Goal: Transaction & Acquisition: Purchase product/service

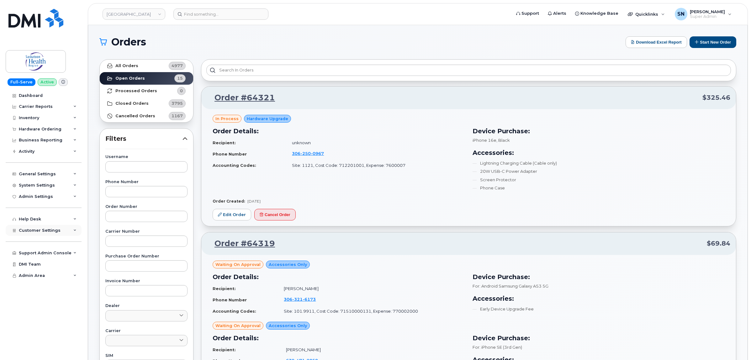
click at [59, 228] on div "Customer Settings" at bounding box center [44, 230] width 76 height 11
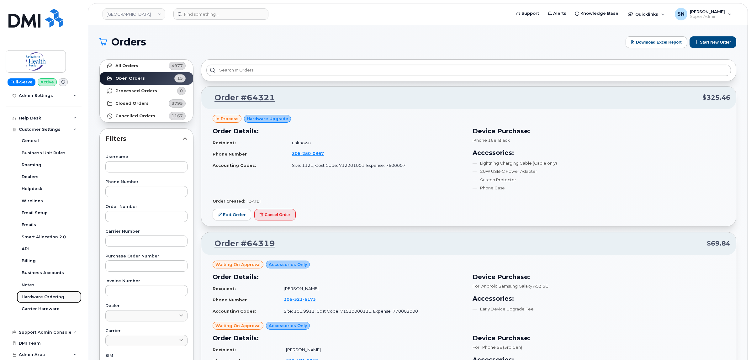
click at [51, 293] on link "Hardware Ordering" at bounding box center [49, 297] width 65 height 12
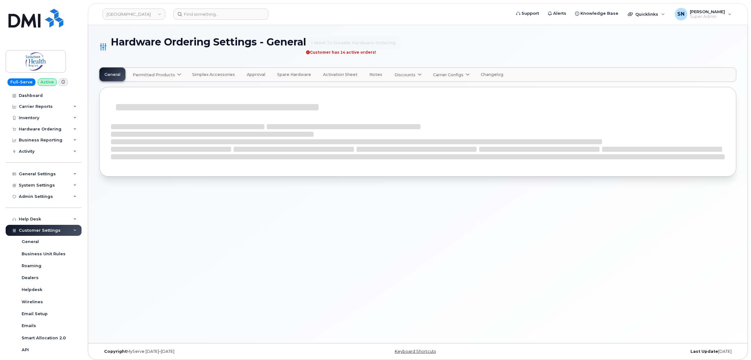
click at [148, 75] on span "Permitted Products" at bounding box center [154, 75] width 42 height 6
click at [147, 90] on span "SaskTel" at bounding box center [142, 90] width 16 height 7
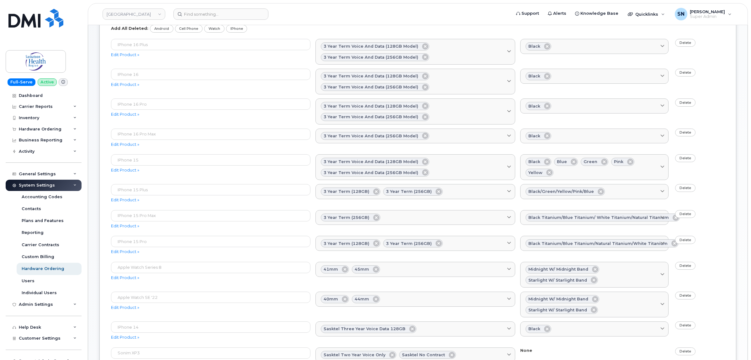
scroll to position [39, 0]
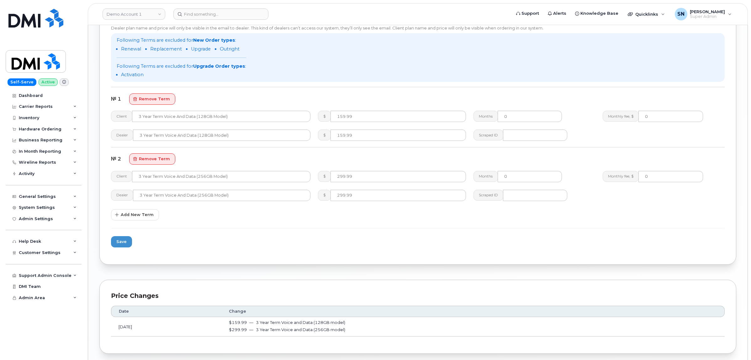
scroll to position [588, 0]
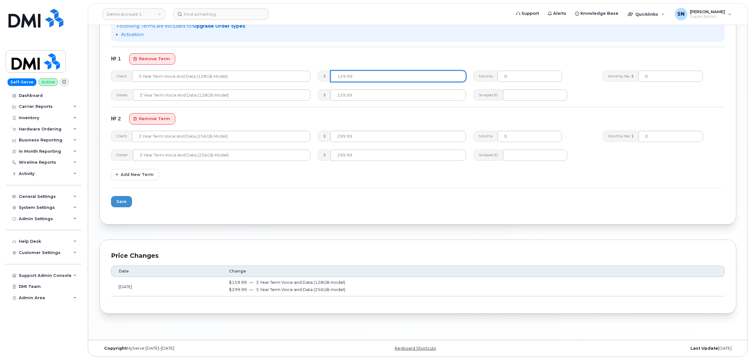
drag, startPoint x: 356, startPoint y: 77, endPoint x: 328, endPoint y: 74, distance: 28.1
click at [328, 74] on div "$ 159.99" at bounding box center [392, 76] width 148 height 11
type input "399.99"
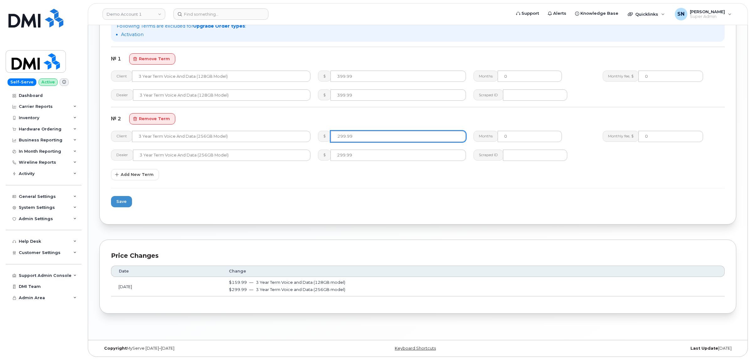
drag, startPoint x: 378, startPoint y: 137, endPoint x: 323, endPoint y: 128, distance: 55.6
click at [323, 128] on div "$ 299.99" at bounding box center [391, 136] width 155 height 19
type input "559.99"
click at [117, 202] on span "Save" at bounding box center [121, 201] width 10 height 6
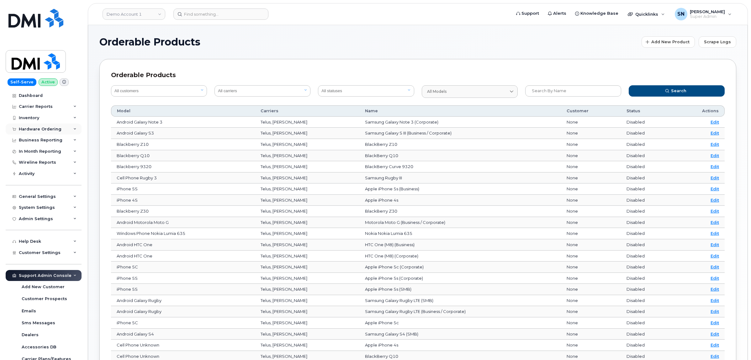
click at [54, 130] on div "Hardware Ordering" at bounding box center [40, 129] width 43 height 5
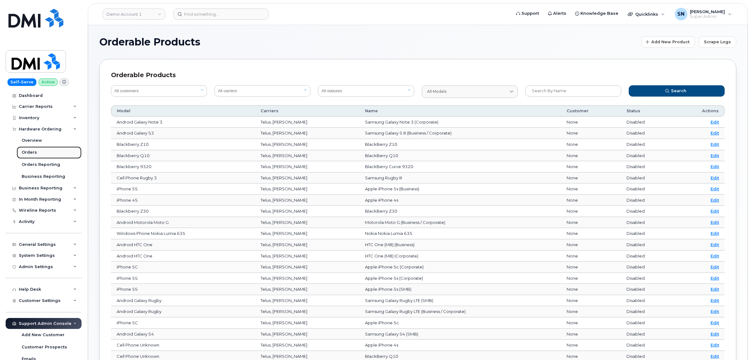
click at [27, 150] on div "Orders" at bounding box center [29, 152] width 15 height 6
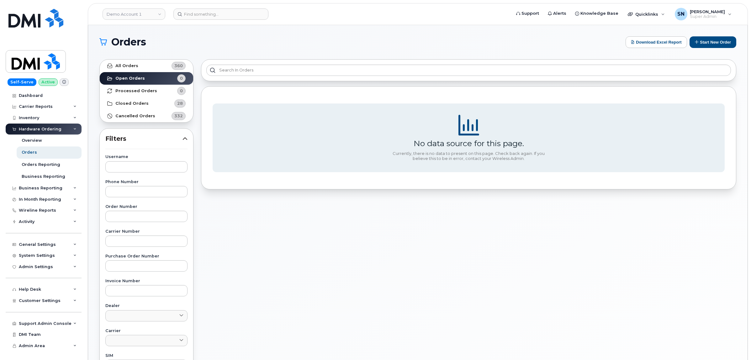
click at [243, 40] on h1 "Orders" at bounding box center [360, 42] width 523 height 10
click at [705, 41] on button "Start New Order" at bounding box center [712, 42] width 47 height 12
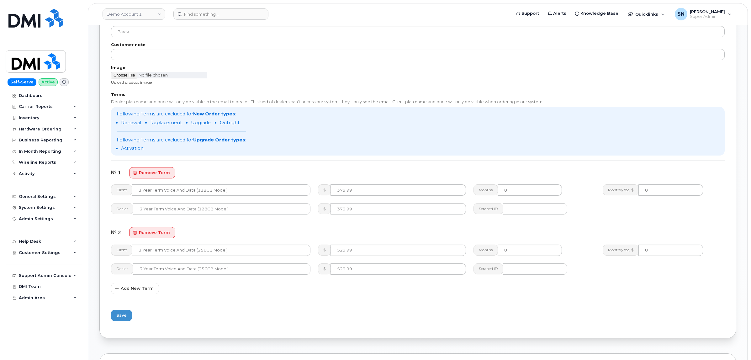
scroll to position [274, 0]
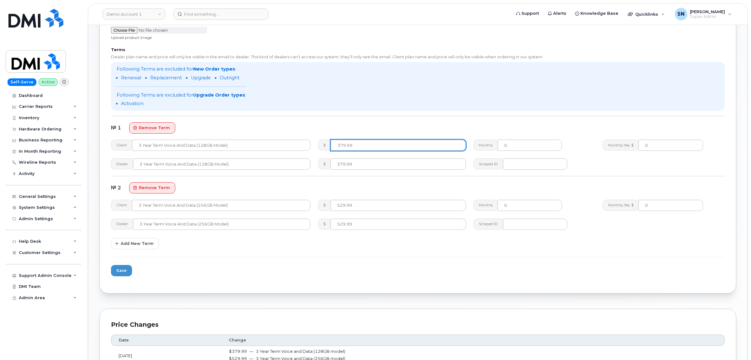
drag, startPoint x: 362, startPoint y: 144, endPoint x: 323, endPoint y: 142, distance: 39.2
click at [323, 142] on div "$ 379.99" at bounding box center [392, 144] width 148 height 11
type input "629.99"
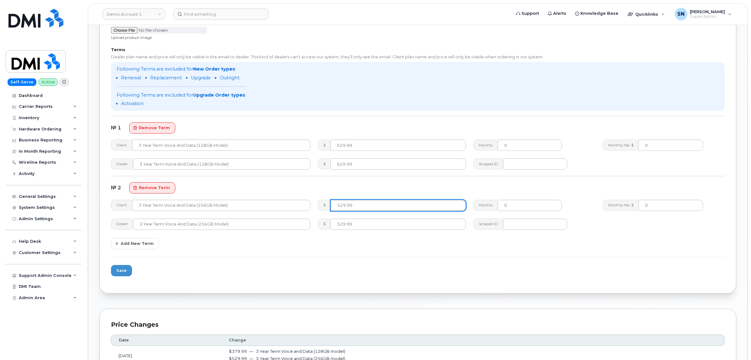
drag, startPoint x: 371, startPoint y: 202, endPoint x: 334, endPoint y: 201, distance: 36.4
click at [334, 201] on input "529.99" at bounding box center [397, 205] width 135 height 11
type input "779.99"
click at [124, 269] on span "Save" at bounding box center [121, 270] width 10 height 6
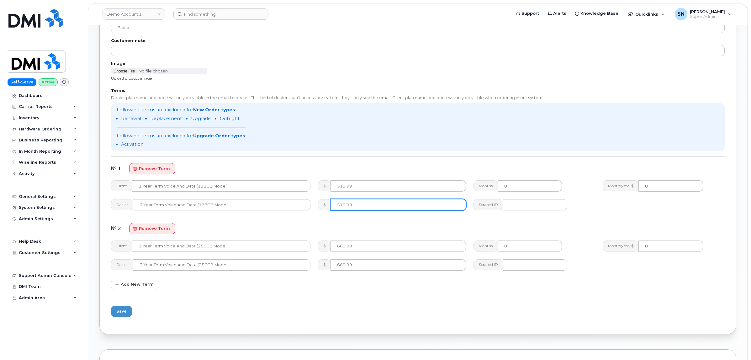
scroll to position [235, 0]
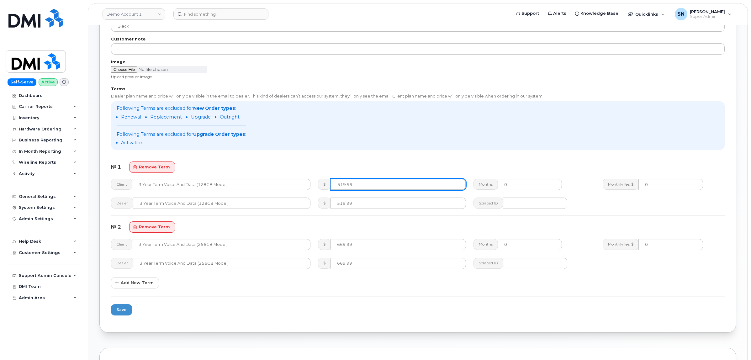
drag, startPoint x: 349, startPoint y: 183, endPoint x: 322, endPoint y: 183, distance: 26.9
click at [322, 183] on div "$ 519.99" at bounding box center [392, 184] width 148 height 11
type input "779.99"
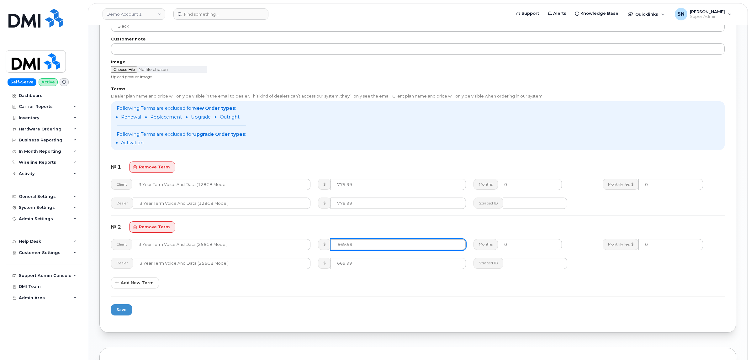
drag, startPoint x: 357, startPoint y: 247, endPoint x: 323, endPoint y: 244, distance: 33.9
click at [324, 244] on div "$ 669.99" at bounding box center [392, 244] width 148 height 11
type input "919.99"
click at [117, 309] on span "Save" at bounding box center [121, 309] width 10 height 6
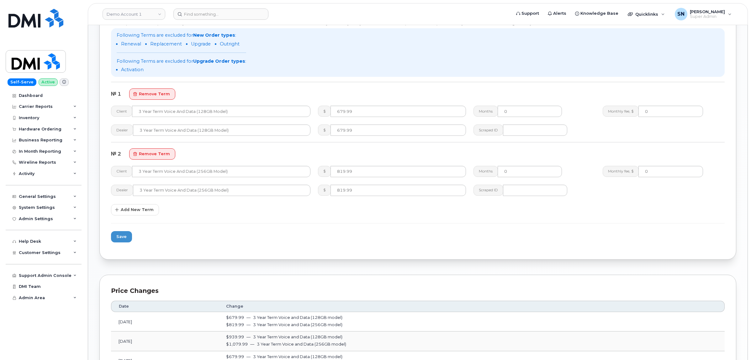
scroll to position [313, 0]
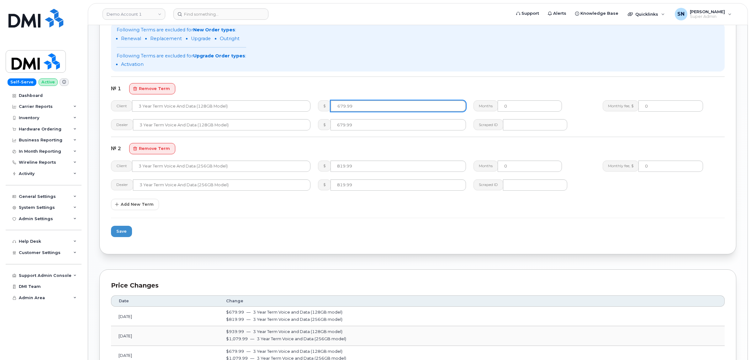
drag, startPoint x: 363, startPoint y: 110, endPoint x: 321, endPoint y: 107, distance: 41.8
click at [321, 107] on div "$ 679.99" at bounding box center [392, 105] width 148 height 11
type input "939.99"
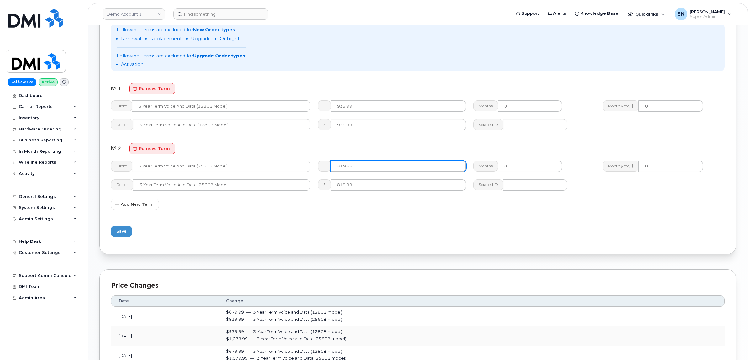
drag, startPoint x: 347, startPoint y: 163, endPoint x: 317, endPoint y: 162, distance: 30.1
click at [317, 162] on div "$ 819.99" at bounding box center [391, 166] width 155 height 19
type input "1079.99"
click at [126, 228] on button "Save" at bounding box center [121, 231] width 21 height 11
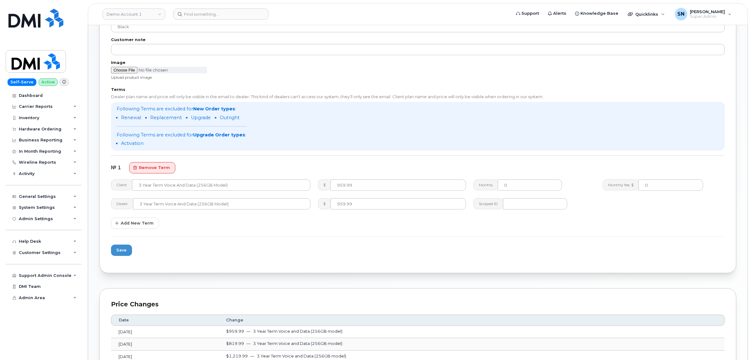
scroll to position [235, 0]
drag, startPoint x: 358, startPoint y: 183, endPoint x: 313, endPoint y: 180, distance: 44.3
click at [314, 180] on div "$ 959.99" at bounding box center [391, 184] width 155 height 19
type input "1219.99"
click at [132, 248] on form "Options Available? Shareable Refurbished Global? Global products will visible f…" at bounding box center [417, 47] width 613 height 425
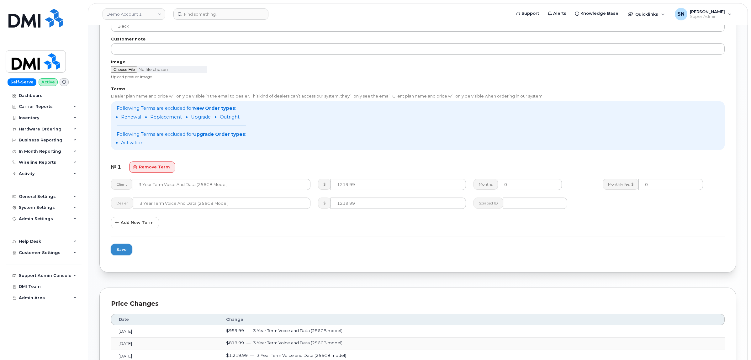
click at [128, 248] on button "Save" at bounding box center [121, 249] width 21 height 11
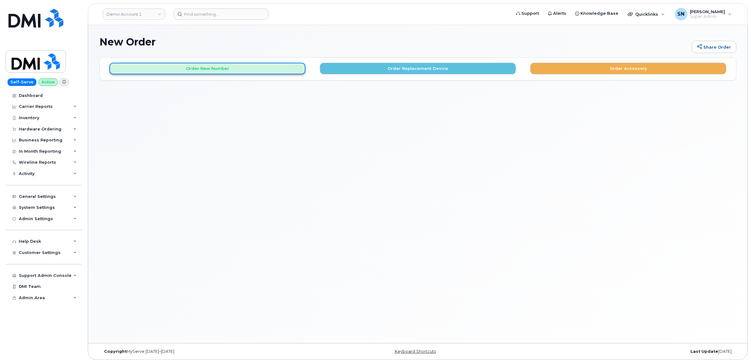
click at [198, 71] on button "Order New Number" at bounding box center [207, 69] width 196 height 12
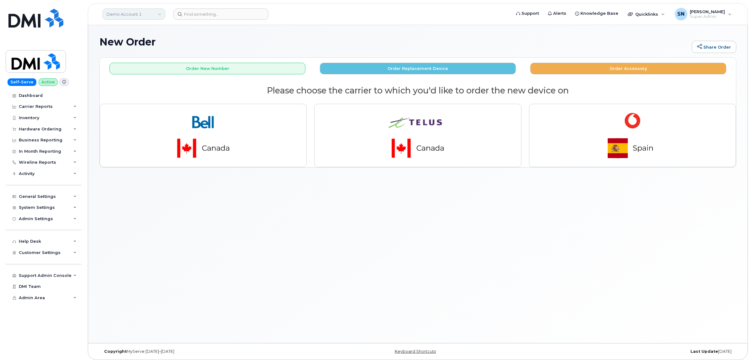
click at [123, 15] on link "Demo Account 1" at bounding box center [133, 13] width 63 height 11
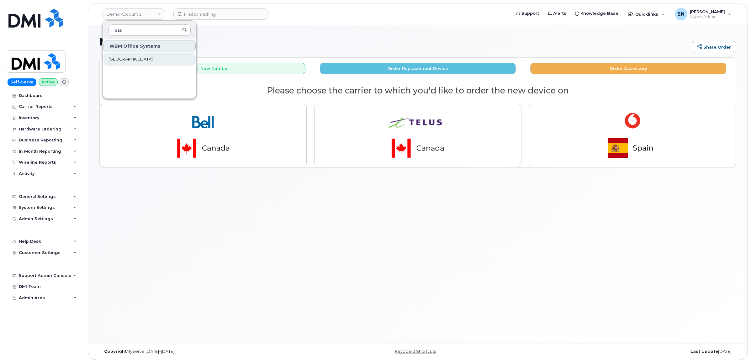
type input "sas"
click at [139, 59] on span "[GEOGRAPHIC_DATA]" at bounding box center [130, 59] width 44 height 6
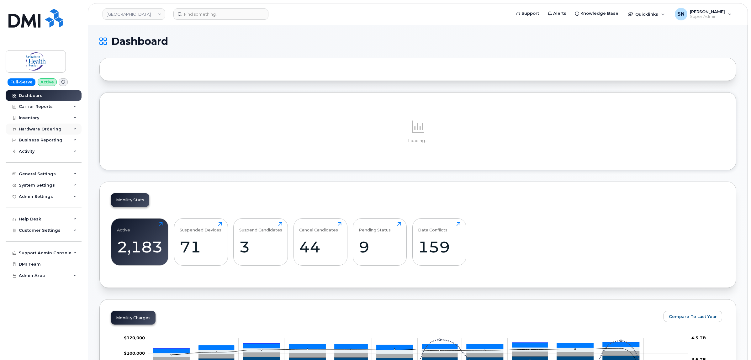
click at [40, 128] on div "Hardware Ordering" at bounding box center [40, 129] width 43 height 5
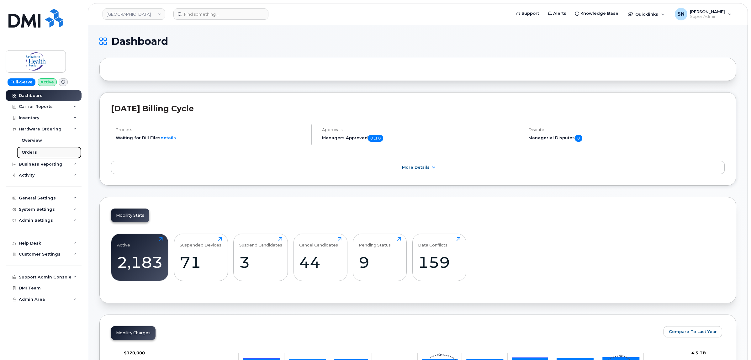
click at [28, 151] on div "Orders" at bounding box center [29, 152] width 15 height 6
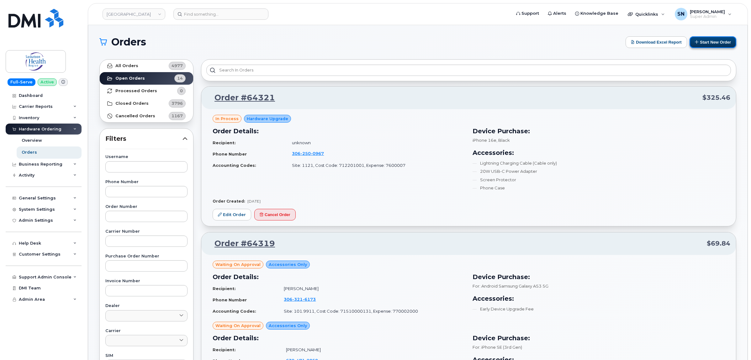
click at [698, 46] on button "Start New Order" at bounding box center [712, 42] width 47 height 12
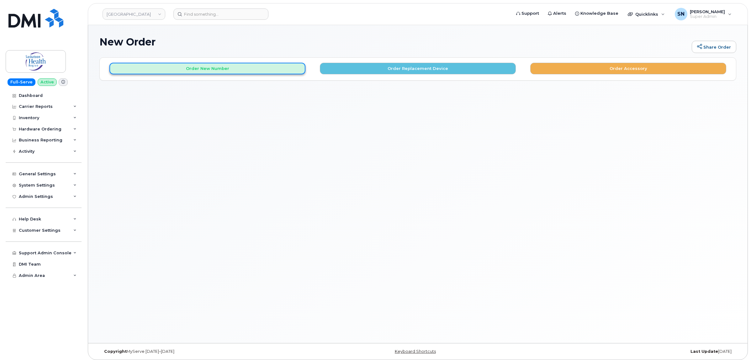
click at [223, 70] on button "Order New Number" at bounding box center [207, 69] width 196 height 12
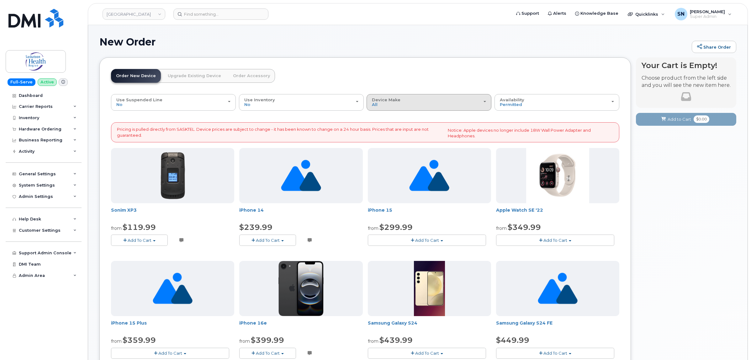
click at [367, 108] on button "Device Make All Android Cell Phone iPhone Watch" at bounding box center [428, 102] width 125 height 16
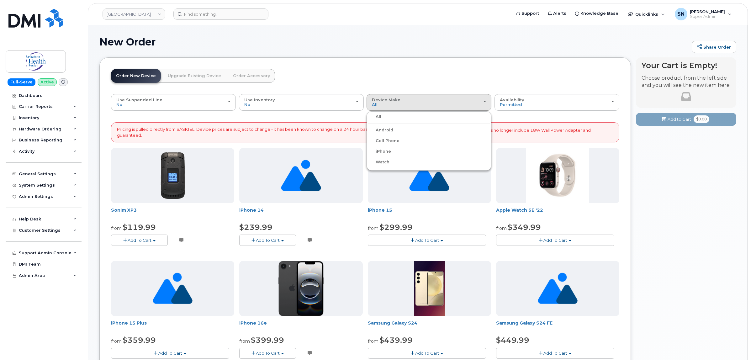
click at [379, 153] on label "iPhone" at bounding box center [379, 152] width 23 height 8
click at [0, 0] on input "iPhone" at bounding box center [0, 0] width 0 height 0
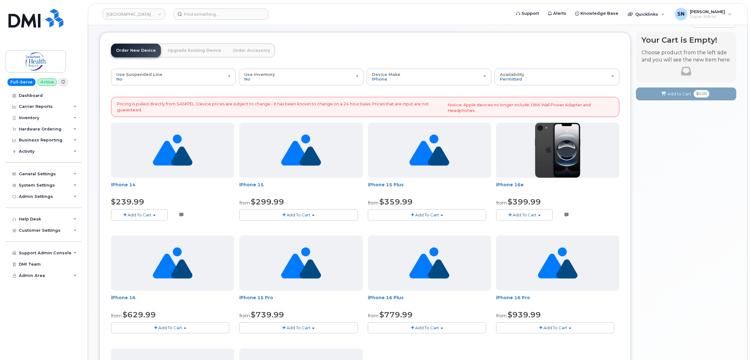
scroll to position [78, 0]
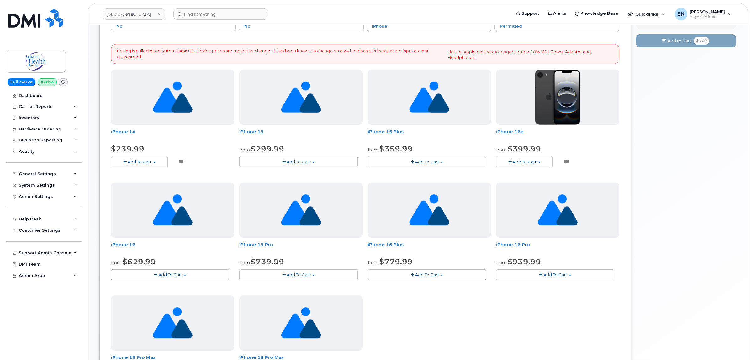
click at [533, 159] on button "Add To Cart" at bounding box center [524, 161] width 57 height 11
click at [129, 276] on button "Add To Cart" at bounding box center [170, 274] width 118 height 11
click at [417, 273] on span "Add To Cart" at bounding box center [427, 274] width 24 height 5
click at [515, 277] on button "Add To Cart" at bounding box center [555, 274] width 118 height 11
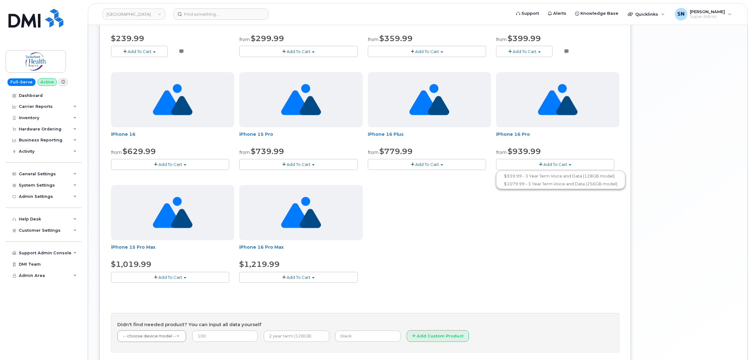
scroll to position [196, 0]
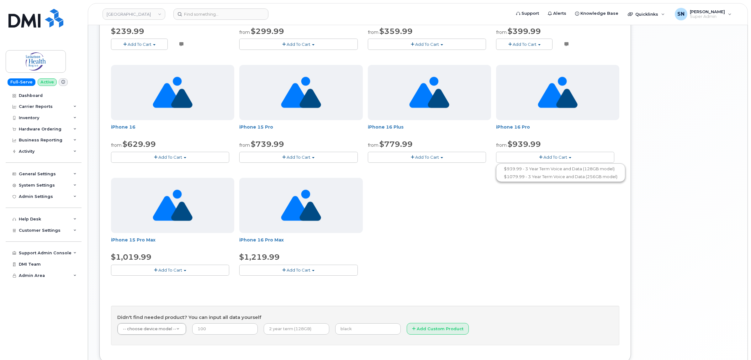
click at [256, 270] on button "Add To Cart" at bounding box center [298, 269] width 118 height 11
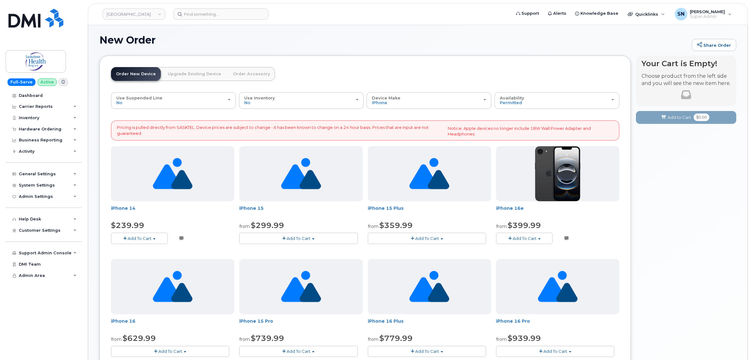
scroll to position [0, 0]
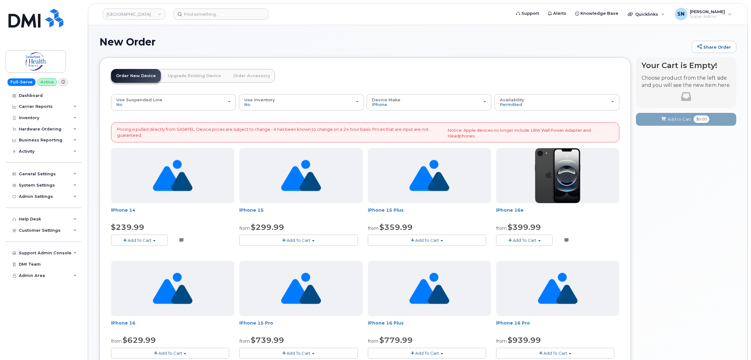
click at [395, 42] on h1 "New Order" at bounding box center [393, 41] width 589 height 11
click at [226, 41] on h1 "New Order" at bounding box center [393, 41] width 589 height 11
